Goal: Information Seeking & Learning: Find specific fact

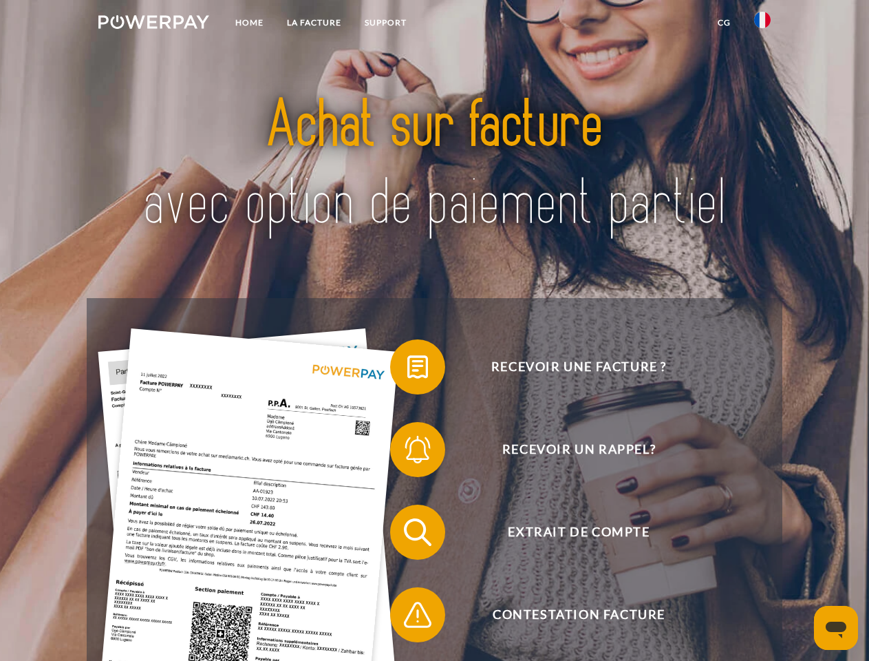
click at [154, 24] on img at bounding box center [153, 22] width 111 height 14
click at [763, 24] on img at bounding box center [762, 20] width 17 height 17
click at [724, 23] on link "CG" at bounding box center [724, 22] width 36 height 25
click at [407, 370] on span at bounding box center [397, 366] width 69 height 69
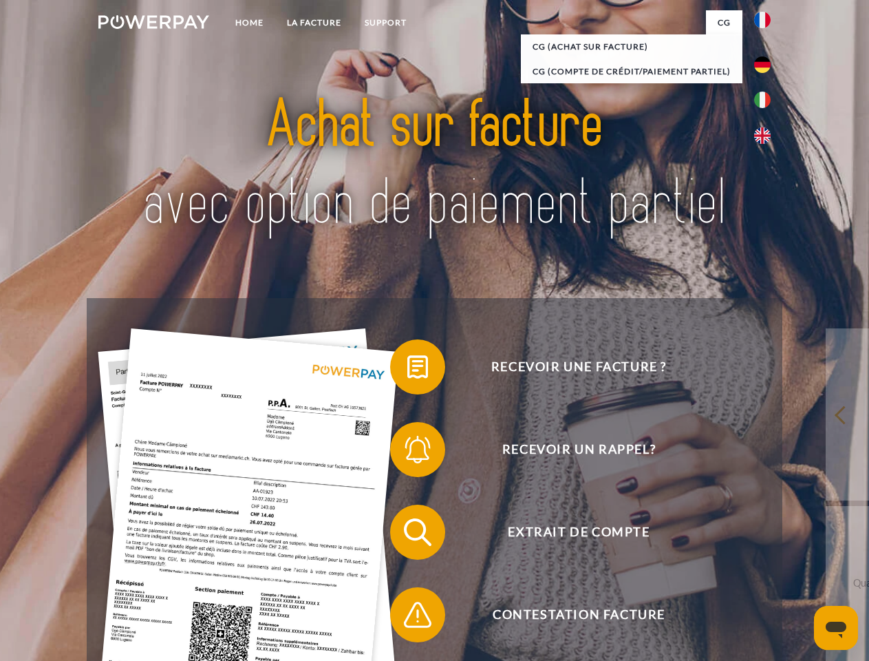
click at [407, 452] on span at bounding box center [397, 449] width 69 height 69
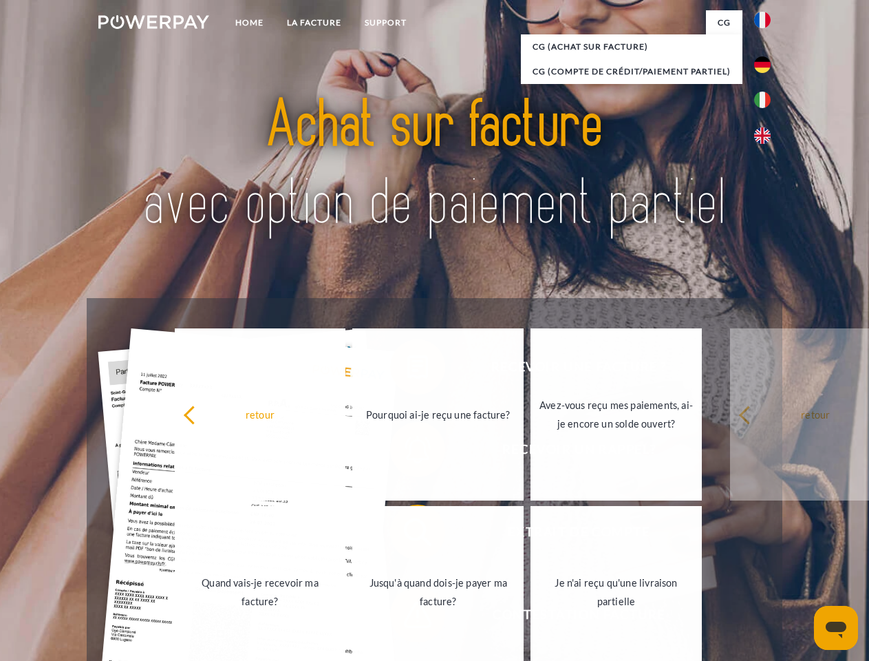
click at [407, 535] on link "Jusqu'à quand dois-je payer ma facture?" at bounding box center [437, 592] width 171 height 172
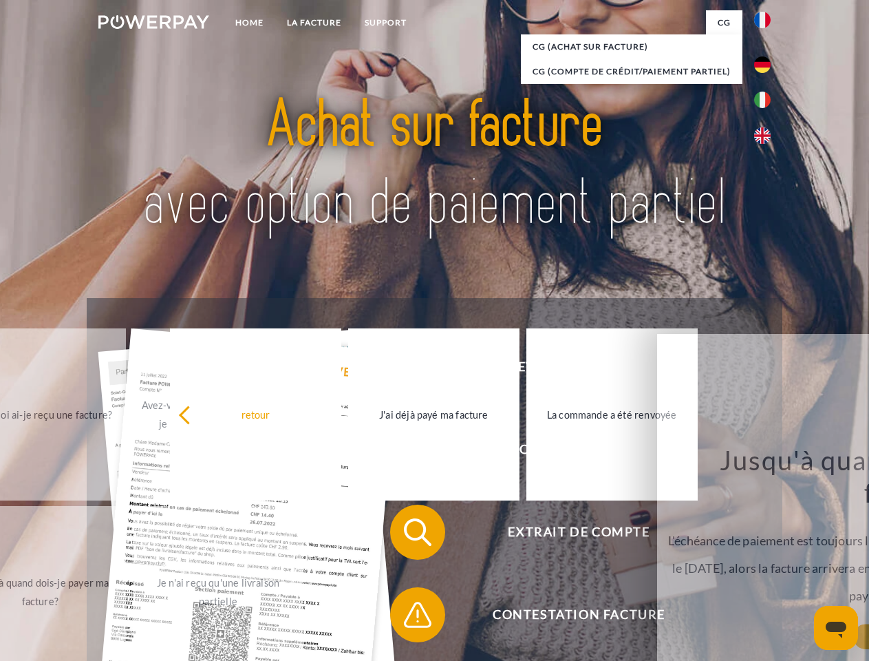
click at [407, 617] on span at bounding box center [397, 614] width 69 height 69
click at [836, 628] on icon "Ouvrir la fenêtre de messagerie" at bounding box center [836, 630] width 21 height 17
